Goal: Navigation & Orientation: Find specific page/section

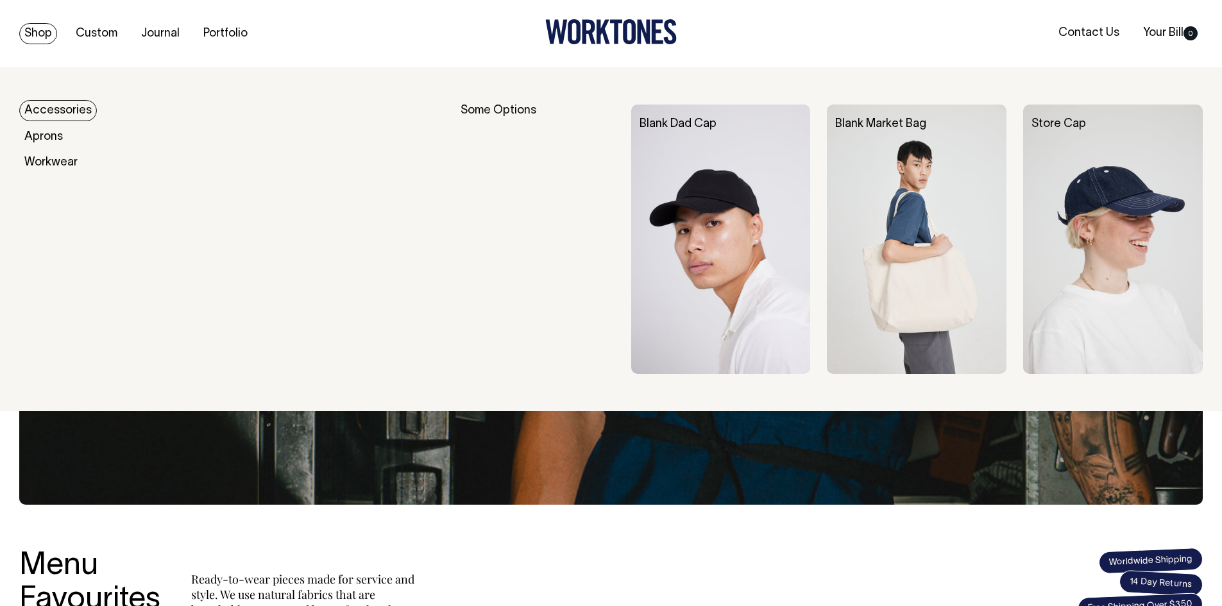
click at [30, 35] on link "Shop" at bounding box center [38, 33] width 38 height 21
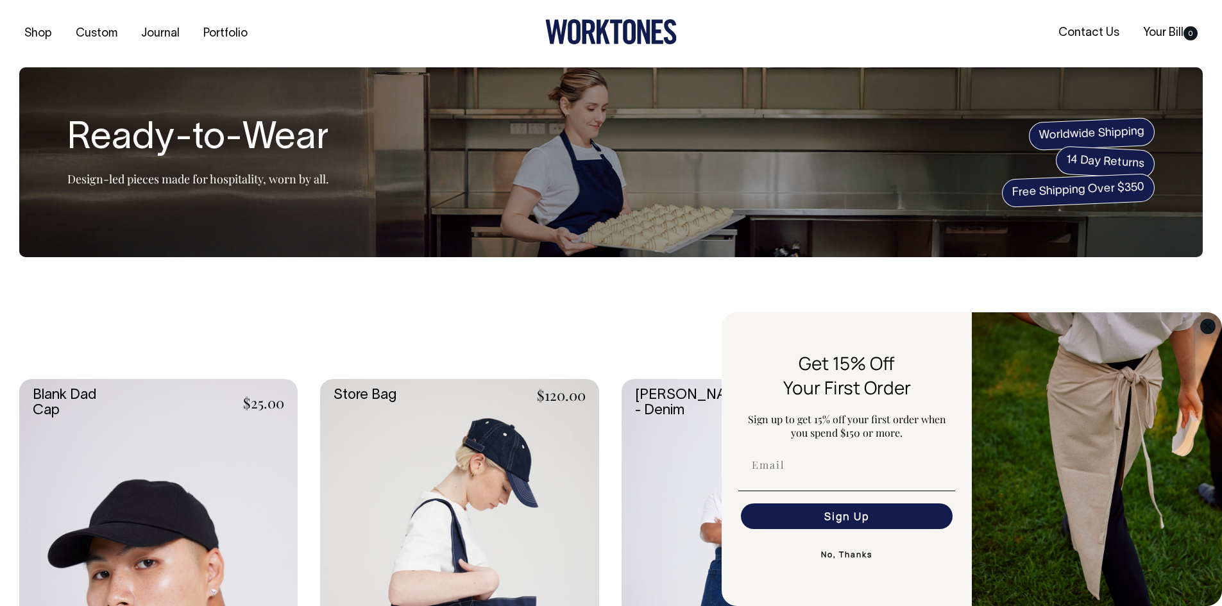
click at [1212, 327] on circle "Close dialog" at bounding box center [1208, 326] width 15 height 15
